Goal: Information Seeking & Learning: Find specific fact

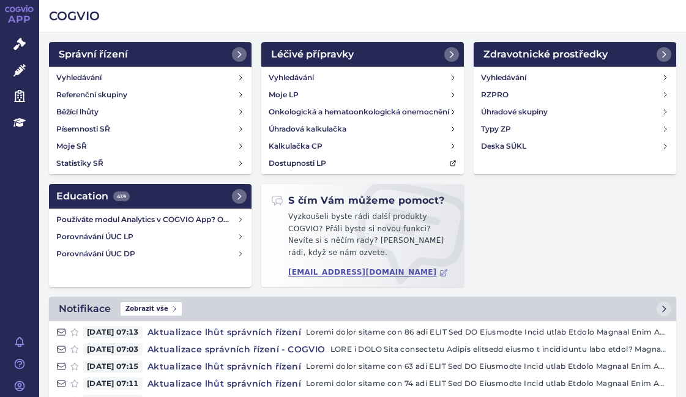
click at [124, 75] on link "Vyhledávání" at bounding box center [150, 77] width 198 height 17
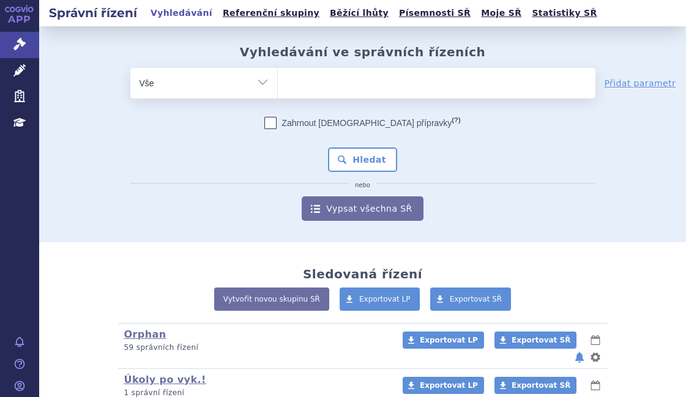
click at [322, 95] on span at bounding box center [436, 83] width 317 height 31
click at [278, 95] on select at bounding box center [277, 82] width 1 height 31
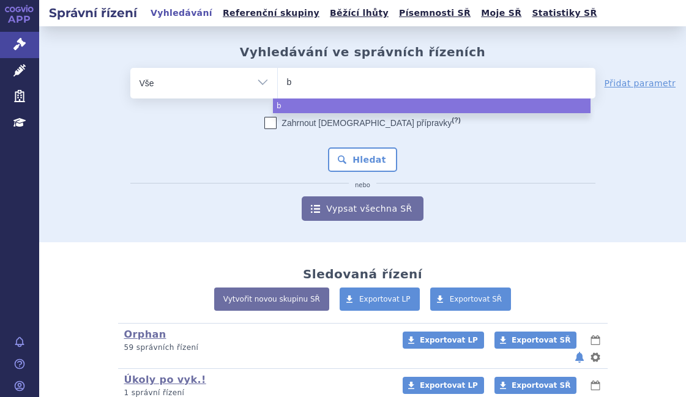
type input "be"
type input "bey"
type input "beyf"
type input "beyfo"
type input "beyfor"
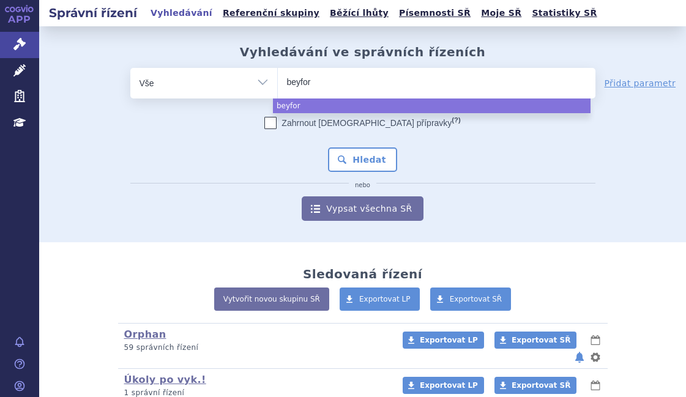
type input "beyfort"
type input "beyfortu"
type input "beyfortus"
select select "beyfortus"
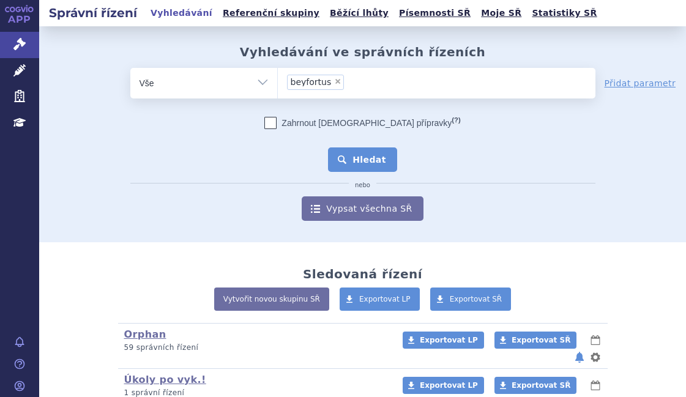
click at [352, 159] on button "Hledat" at bounding box center [362, 159] width 69 height 24
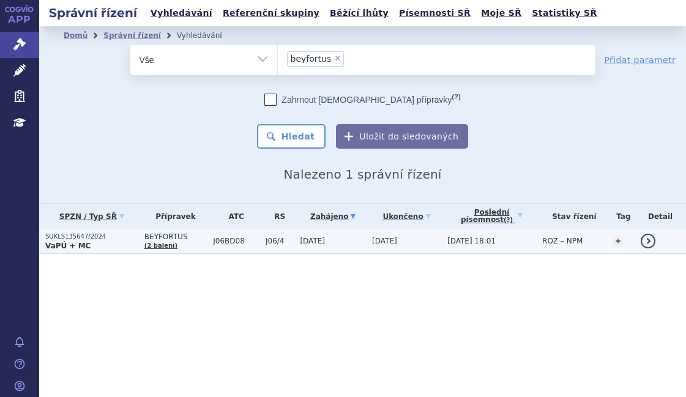
click at [120, 240] on p "SUKLS135647/2024" at bounding box center [91, 236] width 93 height 9
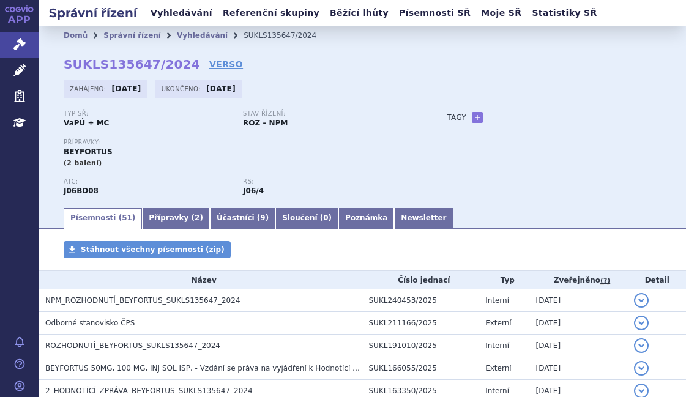
scroll to position [122, 0]
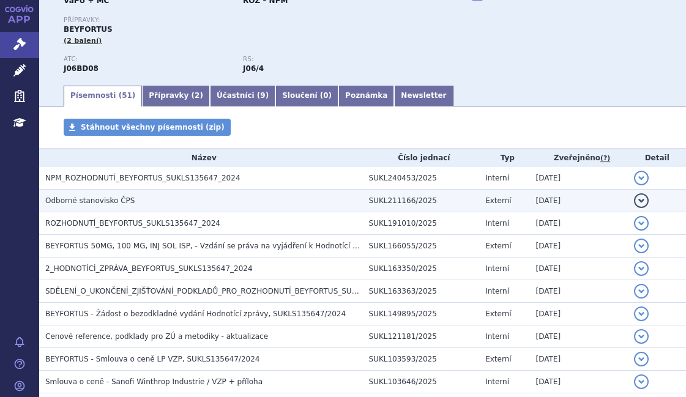
click at [122, 200] on span "Odborné stanovisko ČPS" at bounding box center [89, 200] width 89 height 9
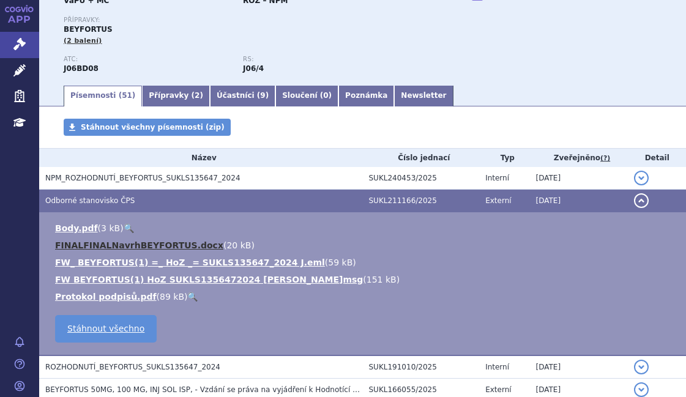
click at [157, 244] on link "FINALFINALNavrhBEYFORTUS.docx" at bounding box center [139, 245] width 168 height 10
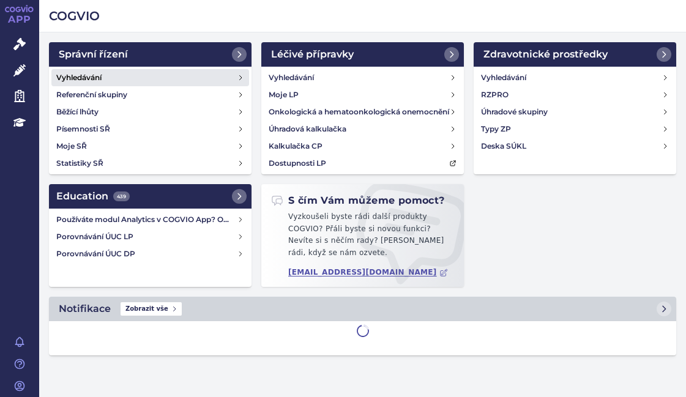
click at [84, 73] on h4 "Vyhledávání" at bounding box center [78, 78] width 45 height 12
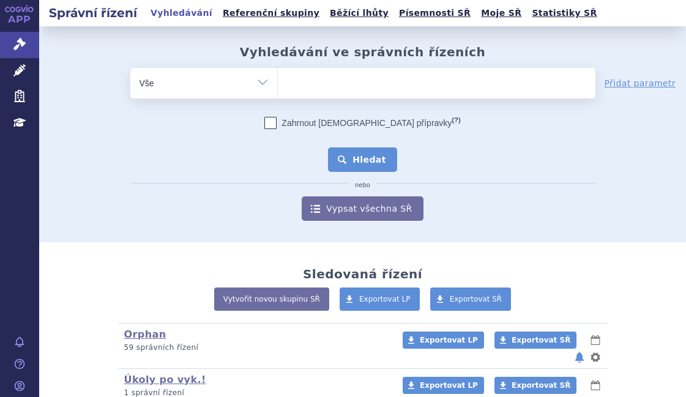
click at [317, 89] on ul at bounding box center [436, 81] width 317 height 26
click at [278, 89] on select at bounding box center [277, 82] width 1 height 31
paste input "SUKLS274314/2024"
type input "SUKLS274314/2024"
select select "SUKLS274314/2024"
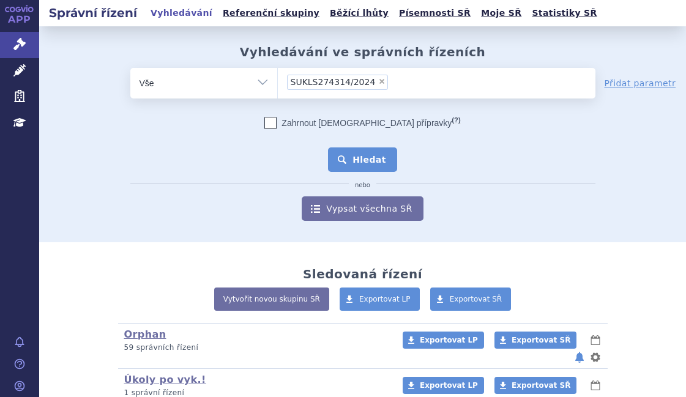
click at [371, 158] on button "Hledat" at bounding box center [362, 159] width 69 height 24
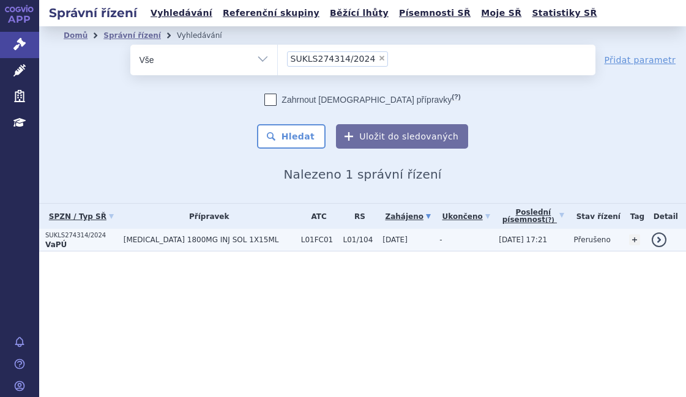
click at [177, 233] on td "[MEDICAL_DATA] 1800MG INJ SOL 1X15ML" at bounding box center [205, 240] width 177 height 23
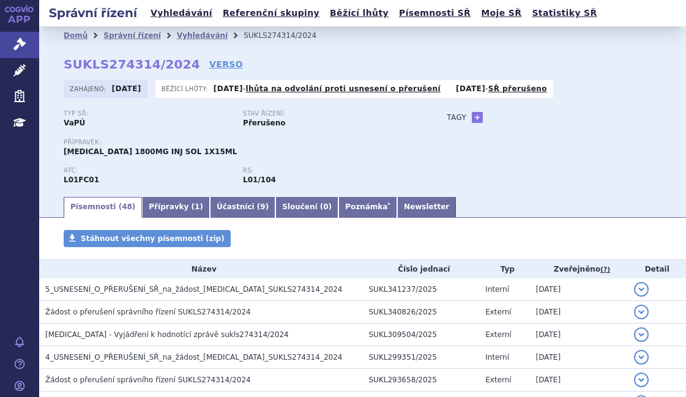
scroll to position [183, 0]
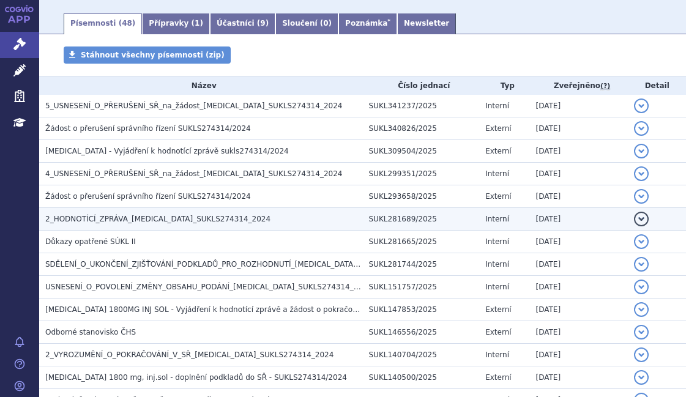
click at [177, 220] on span "2_HODNOTÍCÍ_ZPRÁVA_DARZALEX_SUKLS274314_2024" at bounding box center [157, 219] width 225 height 9
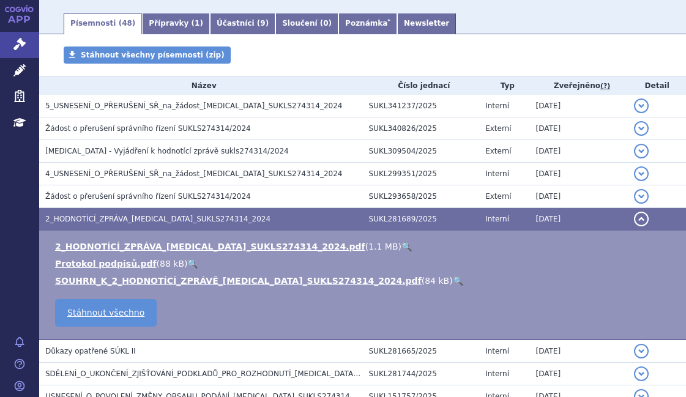
click at [401, 247] on link "🔍" at bounding box center [406, 247] width 10 height 10
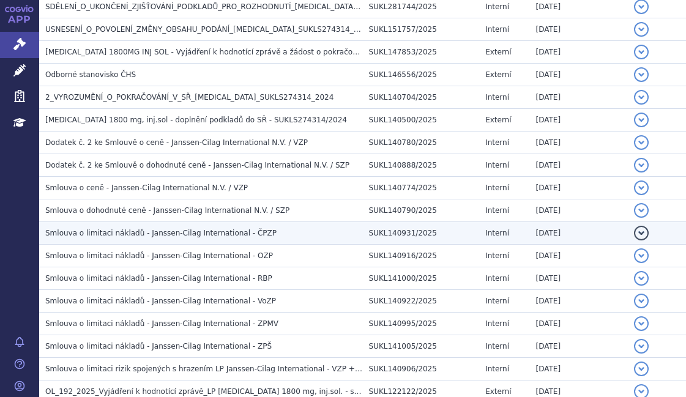
scroll to position [612, 0]
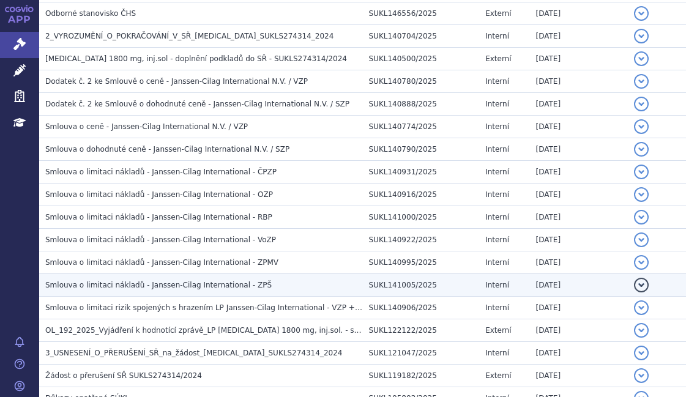
click at [183, 278] on td "Smlouva o limitaci nákladů - Janssen-Cilag International - ZPŠ" at bounding box center [200, 285] width 323 height 23
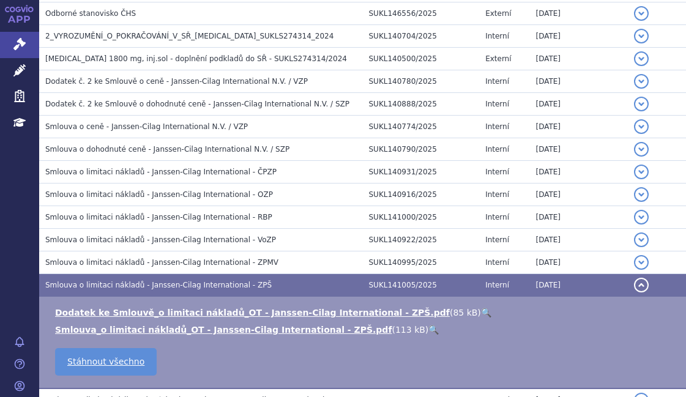
click at [481, 311] on link "🔍" at bounding box center [486, 313] width 10 height 10
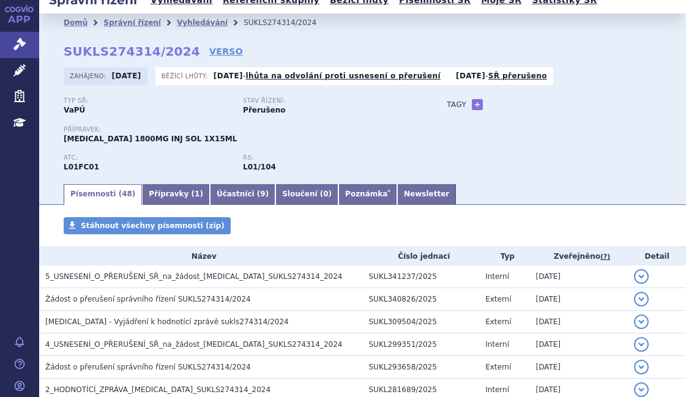
scroll to position [0, 0]
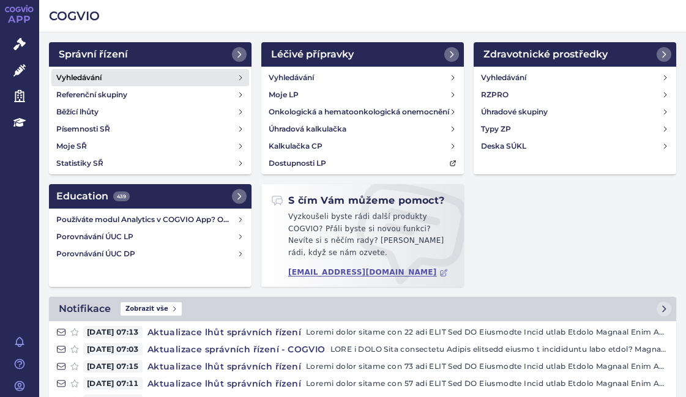
click at [100, 76] on h4 "Vyhledávání" at bounding box center [78, 78] width 45 height 12
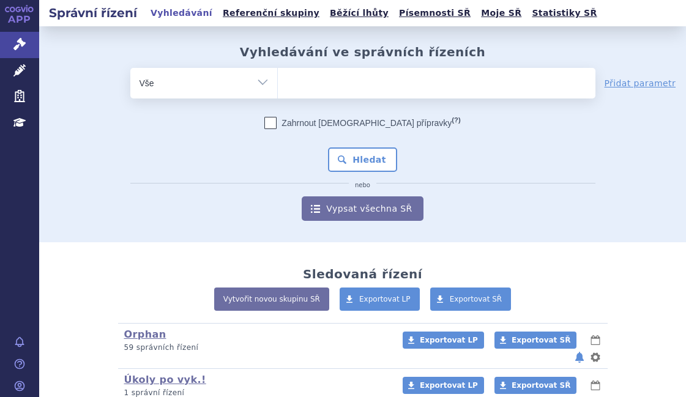
click at [309, 81] on ul at bounding box center [436, 81] width 317 height 26
click at [278, 81] on select at bounding box center [277, 82] width 1 height 31
click at [312, 78] on ul at bounding box center [436, 81] width 317 height 26
click at [278, 78] on select at bounding box center [277, 82] width 1 height 31
paste input "SUKLS11106/2024"
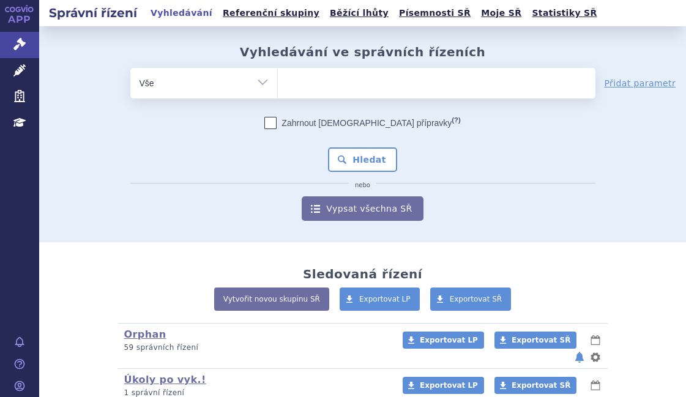
type input "SUKLS11106/2024"
select select "SUKLS11106/2024"
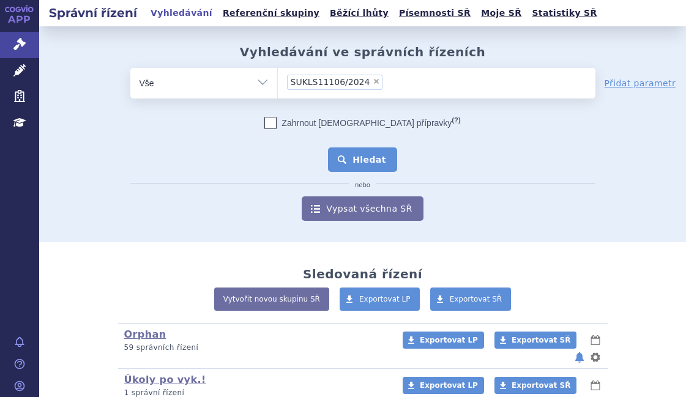
click at [358, 160] on button "Hledat" at bounding box center [362, 159] width 69 height 24
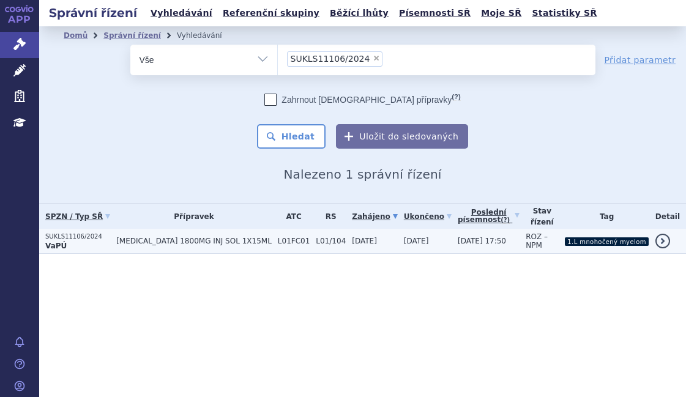
click at [108, 235] on p "SUKLS11106/2024" at bounding box center [77, 236] width 65 height 9
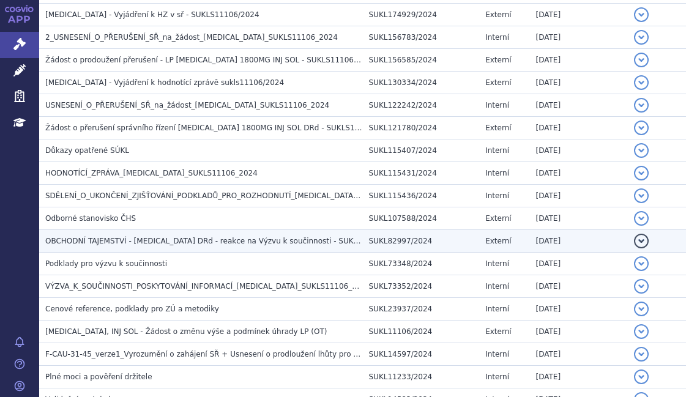
scroll to position [734, 0]
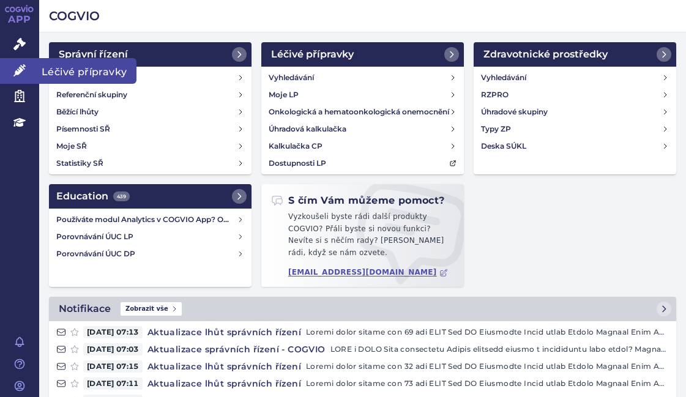
click at [25, 70] on icon at bounding box center [19, 70] width 12 height 12
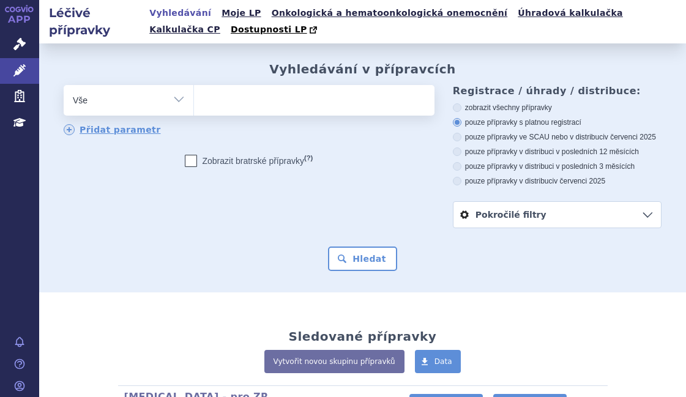
click at [249, 97] on ul at bounding box center [312, 98] width 237 height 26
click at [194, 97] on select at bounding box center [193, 99] width 1 height 31
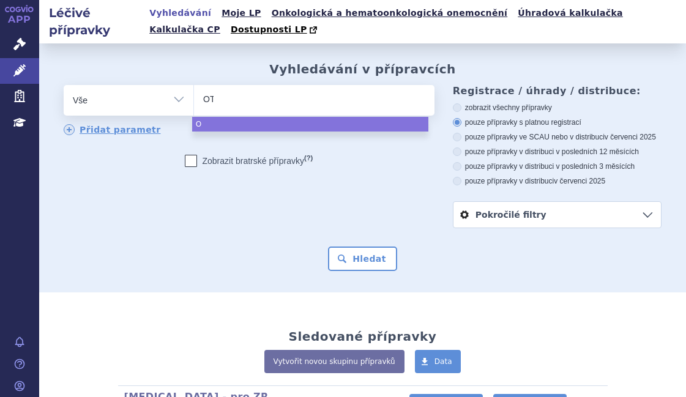
type input "OTE"
type input "OTEZ"
type input "[MEDICAL_DATA]"
select select "[MEDICAL_DATA]"
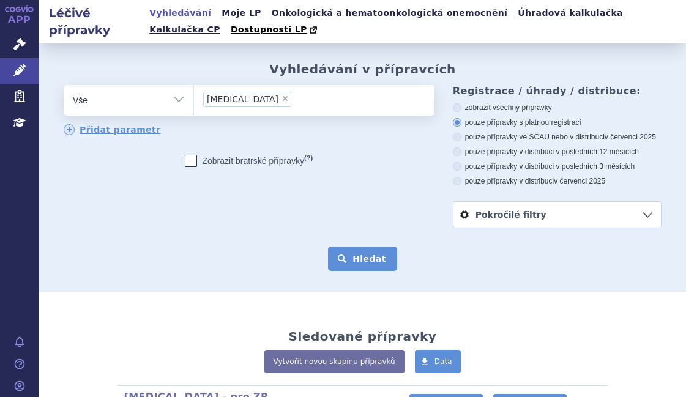
click at [378, 248] on button "Hledat" at bounding box center [362, 258] width 69 height 24
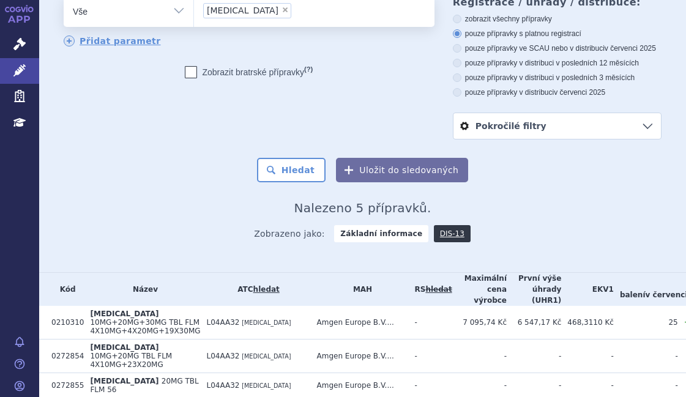
scroll to position [192, 0]
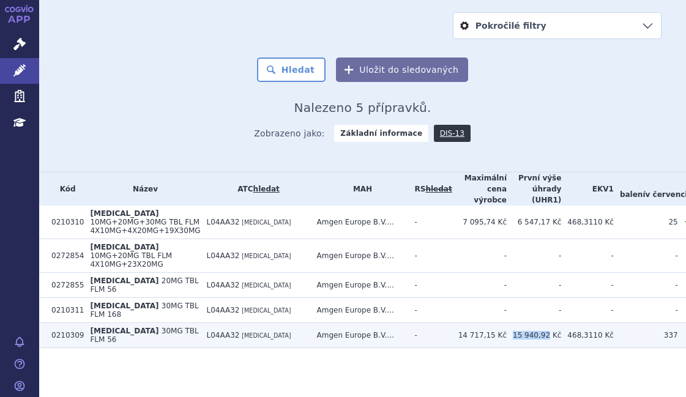
drag, startPoint x: 472, startPoint y: 330, endPoint x: 502, endPoint y: 330, distance: 30.0
click at [506, 330] on td "15 940,92 Kč" at bounding box center [533, 335] width 54 height 25
copy td "15 940,92"
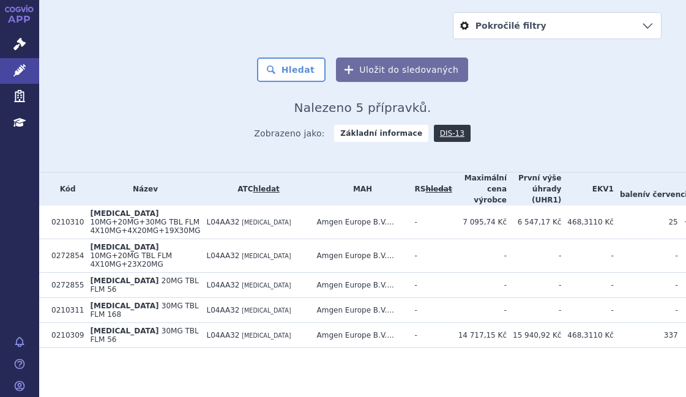
click at [550, 127] on div "Zobrazeno jako: Základní informace DIS-13" at bounding box center [362, 132] width 597 height 35
click at [575, 130] on div "Zobrazeno jako: Základní informace DIS-13" at bounding box center [362, 132] width 597 height 35
click at [541, 92] on div "Domů Léčivé přípravky Vyhledávání Vyhledávání v přípravcích odstranit Vše Přípr…" at bounding box center [362, 12] width 646 height 278
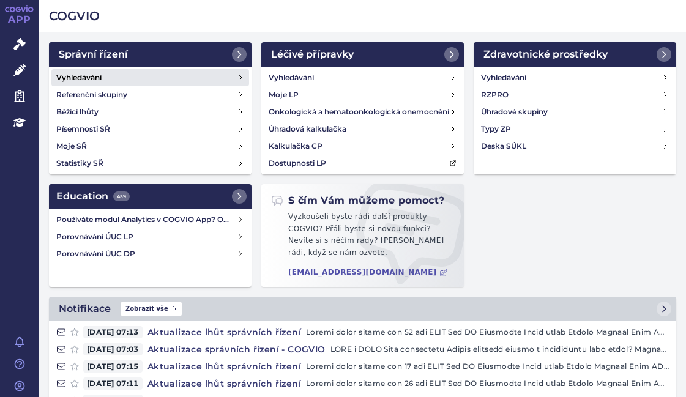
click at [96, 75] on h4 "Vyhledávání" at bounding box center [78, 78] width 45 height 12
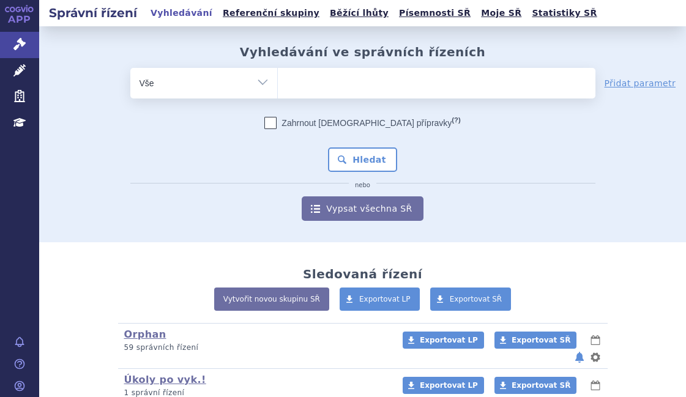
click at [310, 83] on ul at bounding box center [436, 81] width 317 height 26
click at [278, 83] on select at bounding box center [277, 82] width 1 height 31
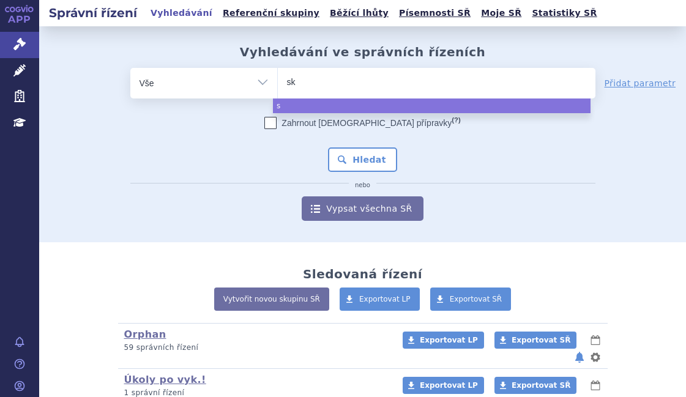
type input "sky"
type input "skyc"
type input "skycl"
type input "skycla"
type input "skyclar"
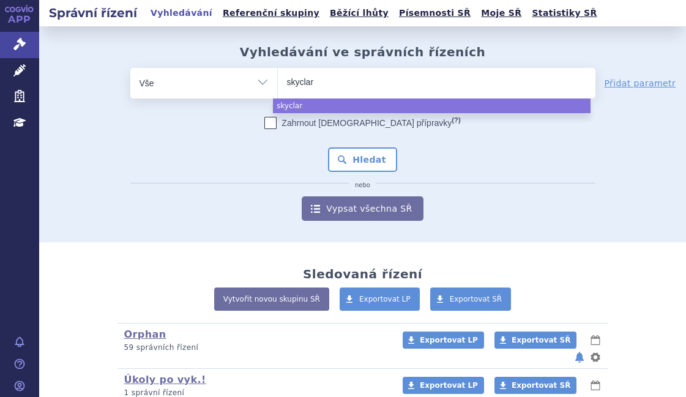
type input "skyclary"
type input "skyclarys"
select select "skyclarys"
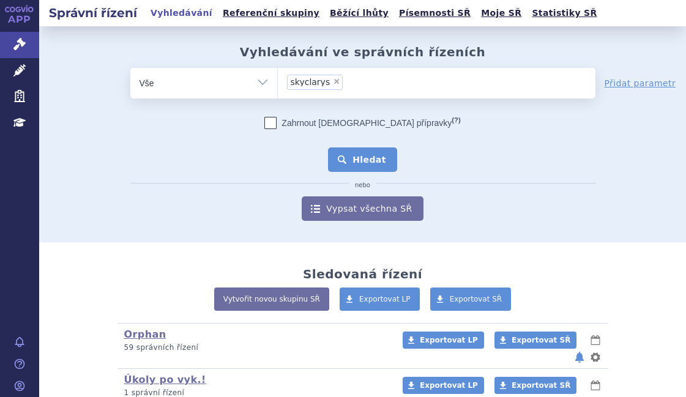
click at [379, 168] on button "Hledat" at bounding box center [362, 159] width 69 height 24
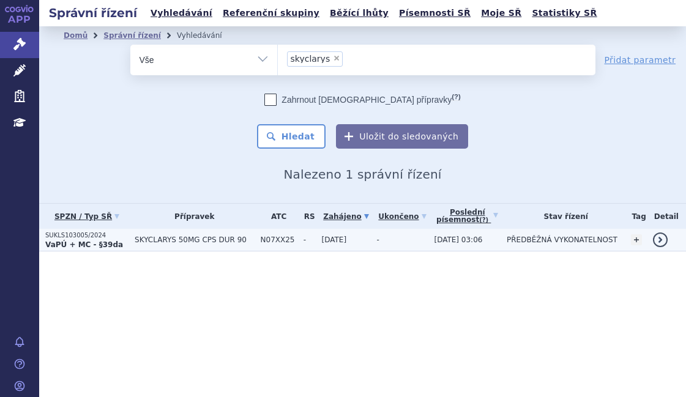
click at [122, 237] on p "SUKLS103005/2024" at bounding box center [86, 235] width 83 height 9
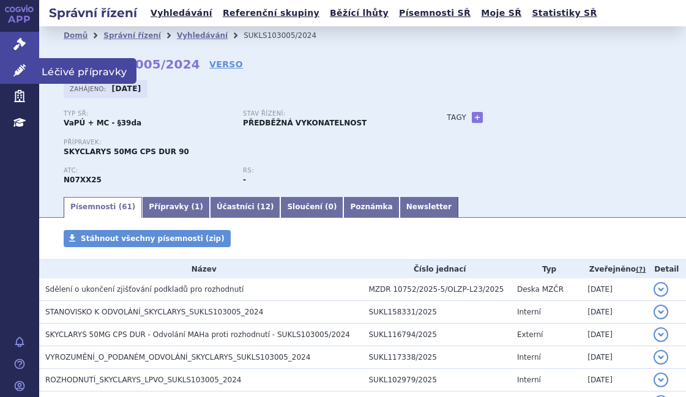
click at [31, 70] on link "Léčivé přípravky" at bounding box center [19, 71] width 39 height 26
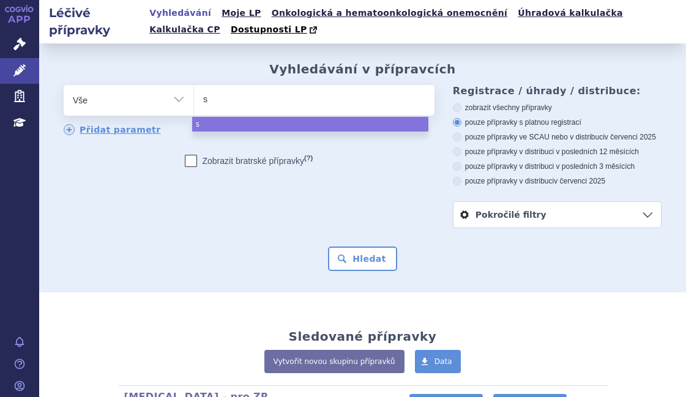
type input "sk"
type input "sky"
type input "skyc"
type input "skycla"
type input "skyclar"
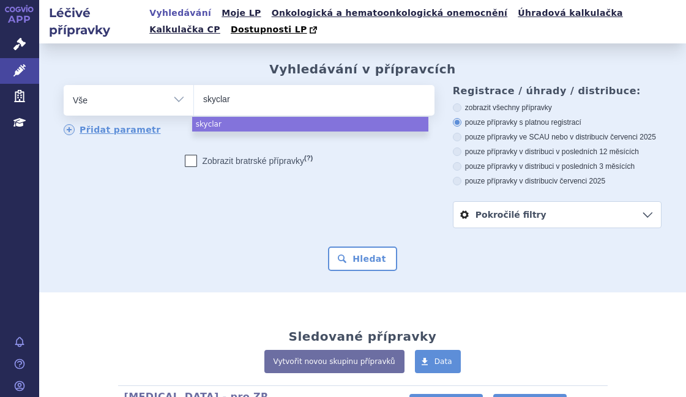
type input "skyclary"
type input "skyclarys"
select select "skyclarys"
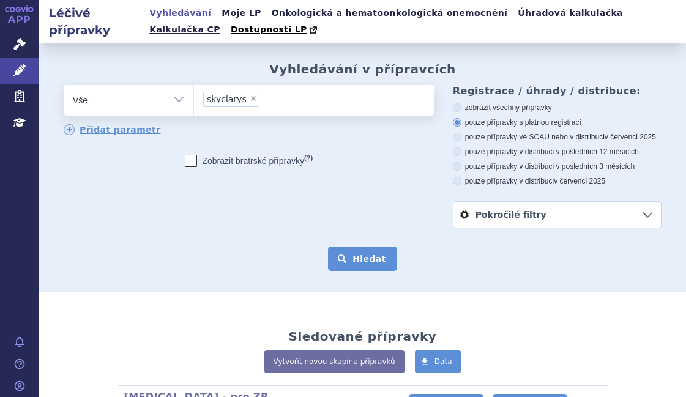
click at [371, 263] on button "Hledat" at bounding box center [362, 258] width 69 height 24
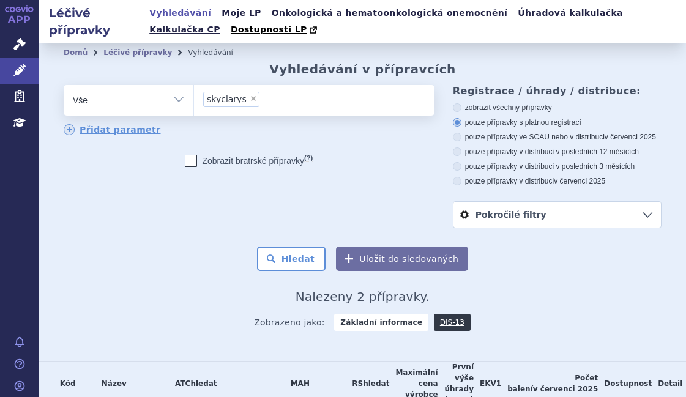
scroll to position [106, 0]
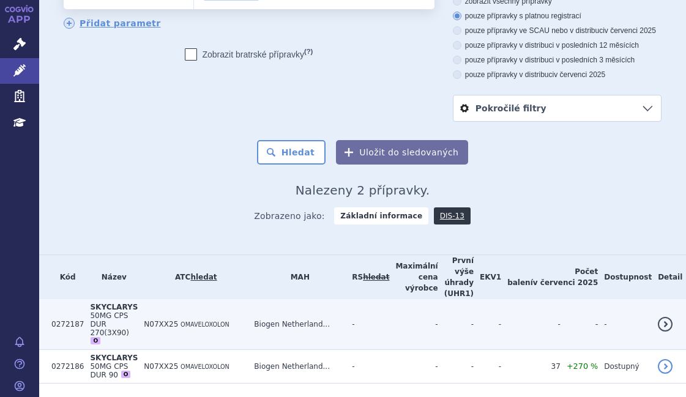
click at [124, 311] on span "50MG CPS DUR 270(3X90)" at bounding box center [109, 324] width 39 height 26
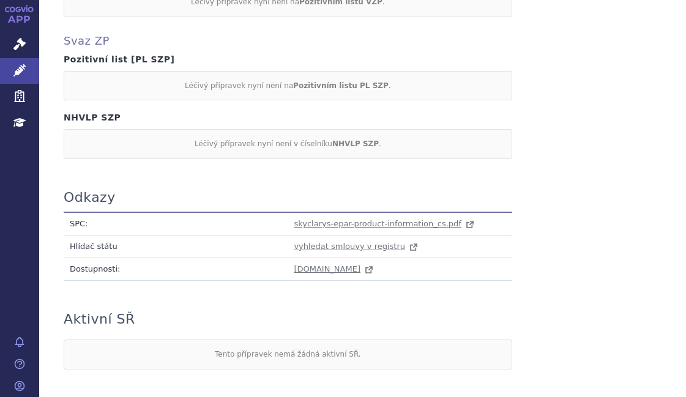
scroll to position [675, 0]
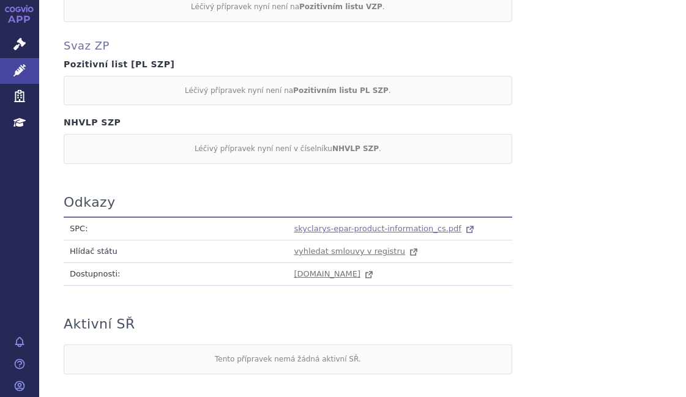
click at [328, 229] on span "skyclarys-epar-product-information_cs.pdf" at bounding box center [378, 228] width 168 height 9
